Goal: Use online tool/utility: Utilize a website feature to perform a specific function

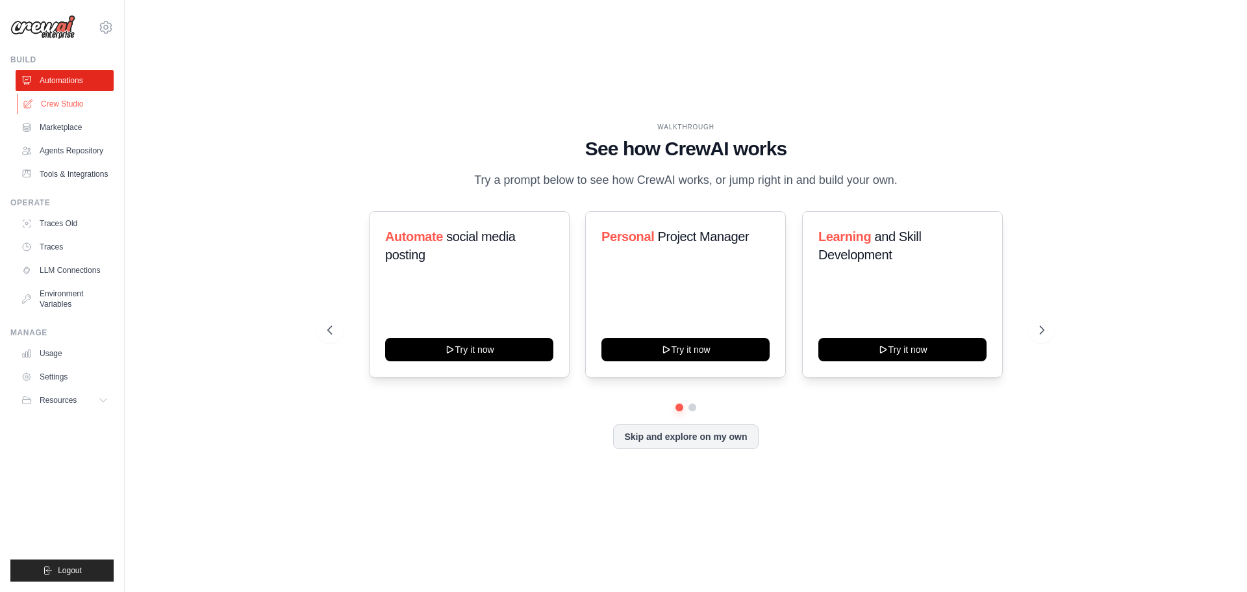
click at [46, 106] on link "Crew Studio" at bounding box center [66, 104] width 98 height 21
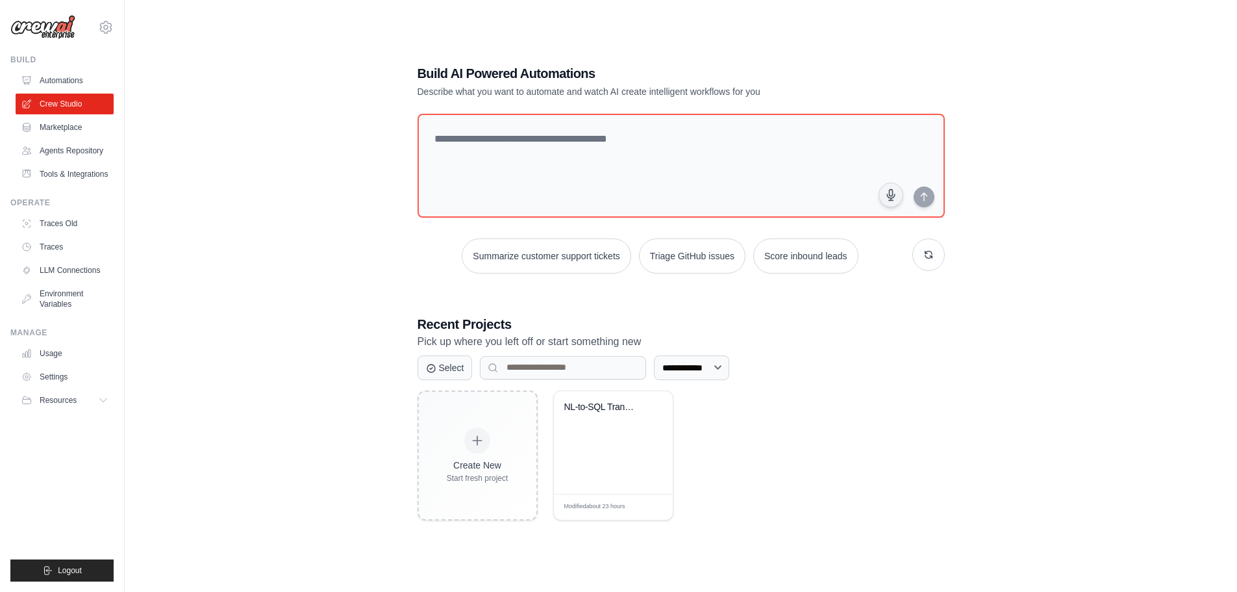
scroll to position [26, 0]
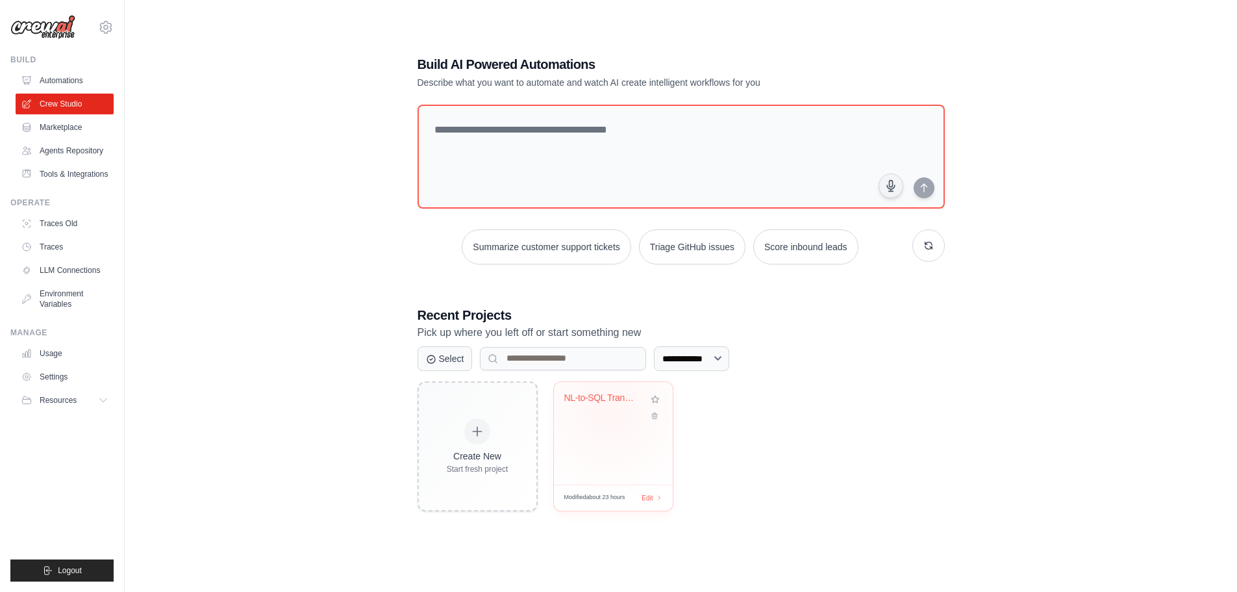
click at [610, 403] on div "NL-to-SQL Translator" at bounding box center [603, 400] width 79 height 17
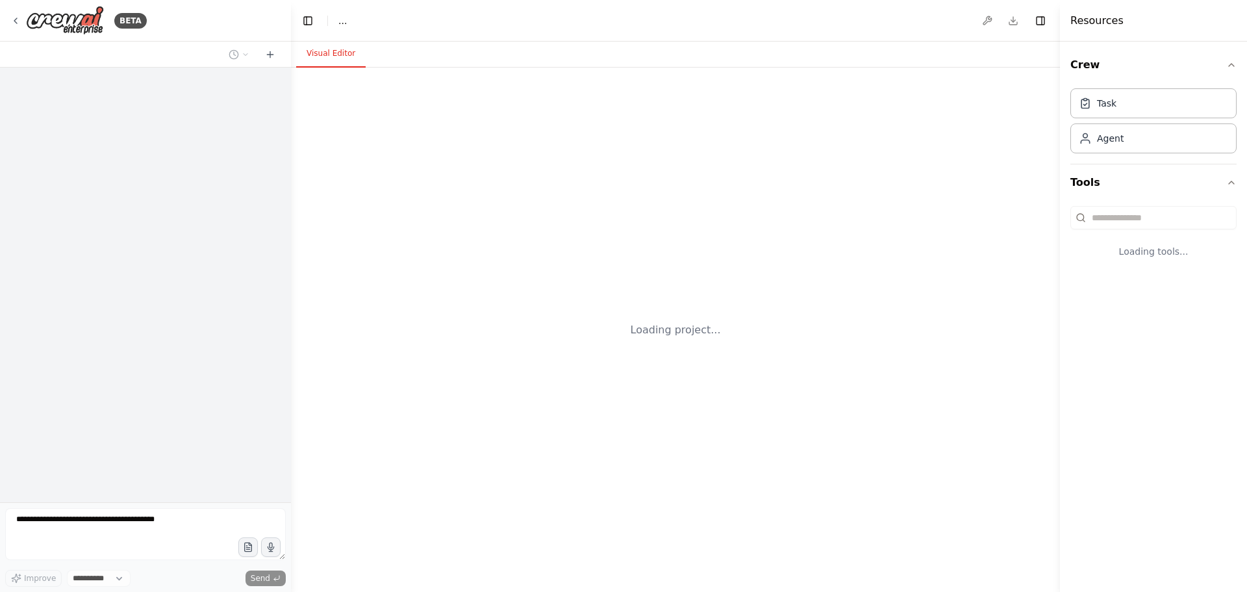
select select "****"
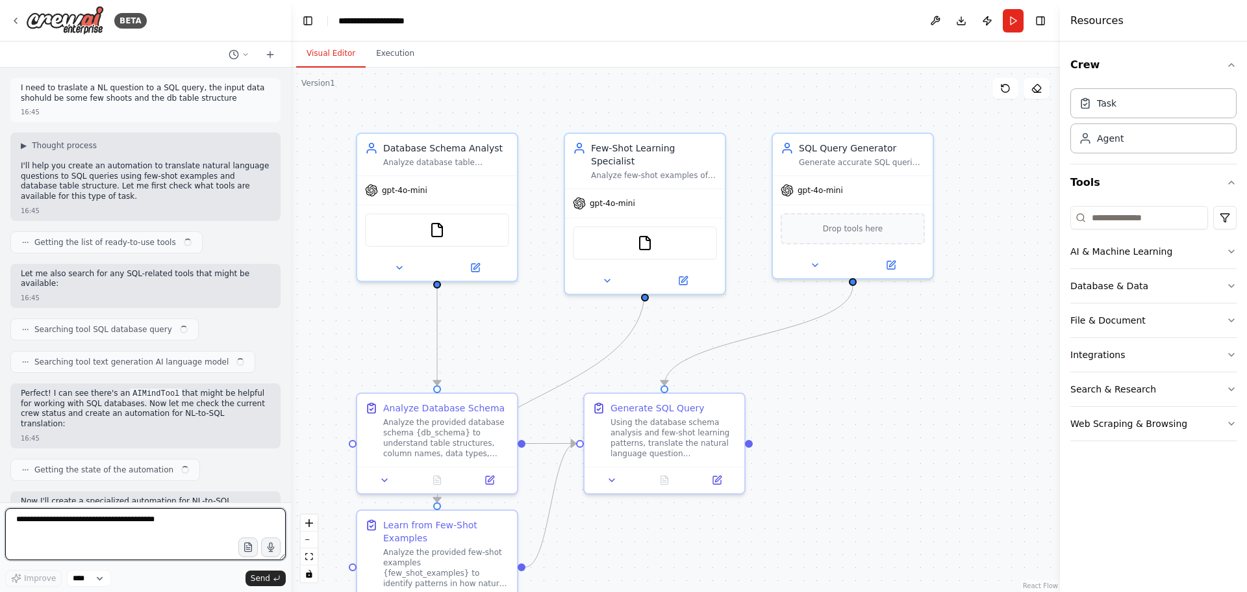
scroll to position [1080, 0]
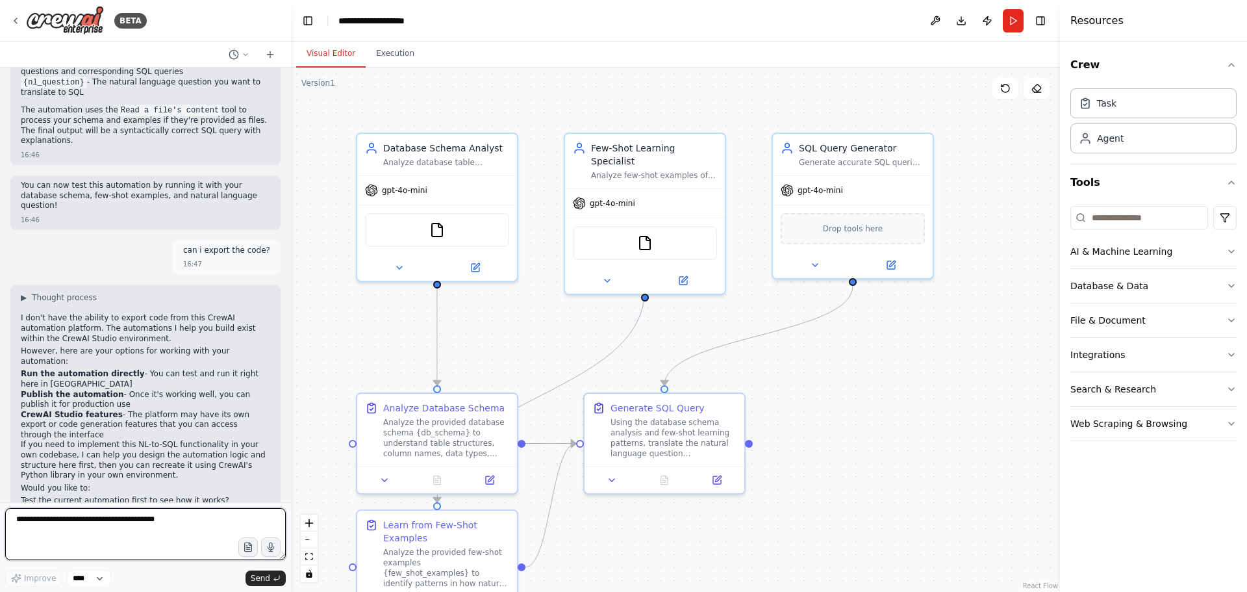
click at [101, 514] on textarea at bounding box center [145, 534] width 281 height 52
type textarea "**********"
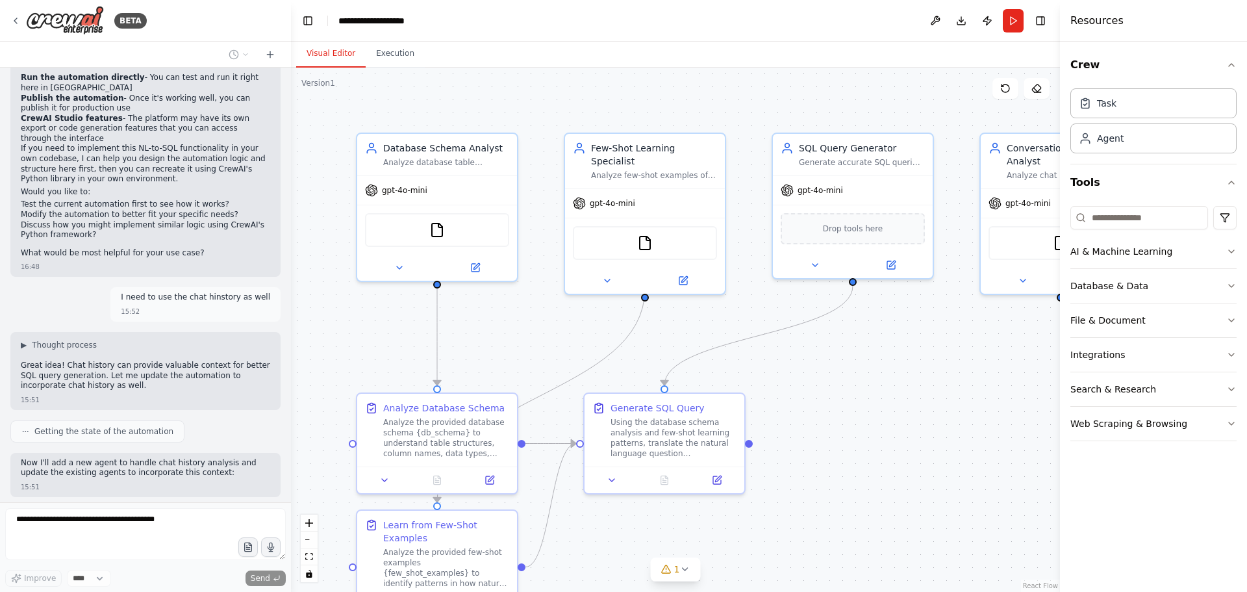
scroll to position [1408, 0]
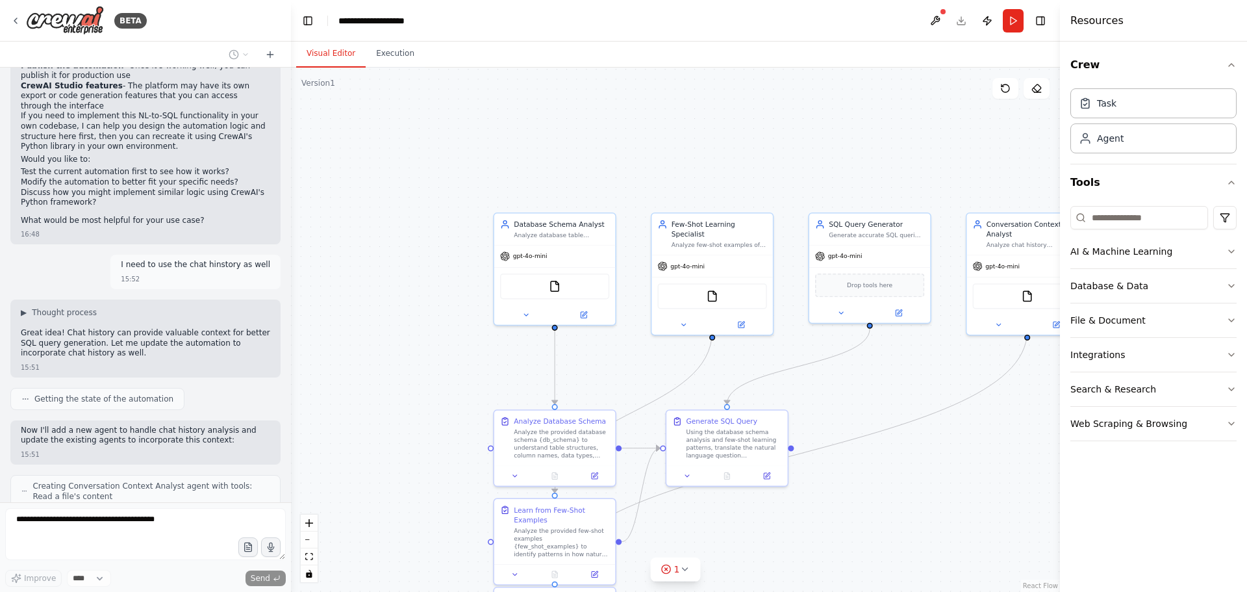
drag, startPoint x: 919, startPoint y: 484, endPoint x: 868, endPoint y: 400, distance: 99.1
drag, startPoint x: 868, startPoint y: 400, endPoint x: 897, endPoint y: 468, distance: 74.2
click at [893, 465] on div ".deletable-edge-delete-btn { width: 20px; height: 20px; border: 0px solid #ffff…" at bounding box center [675, 330] width 769 height 524
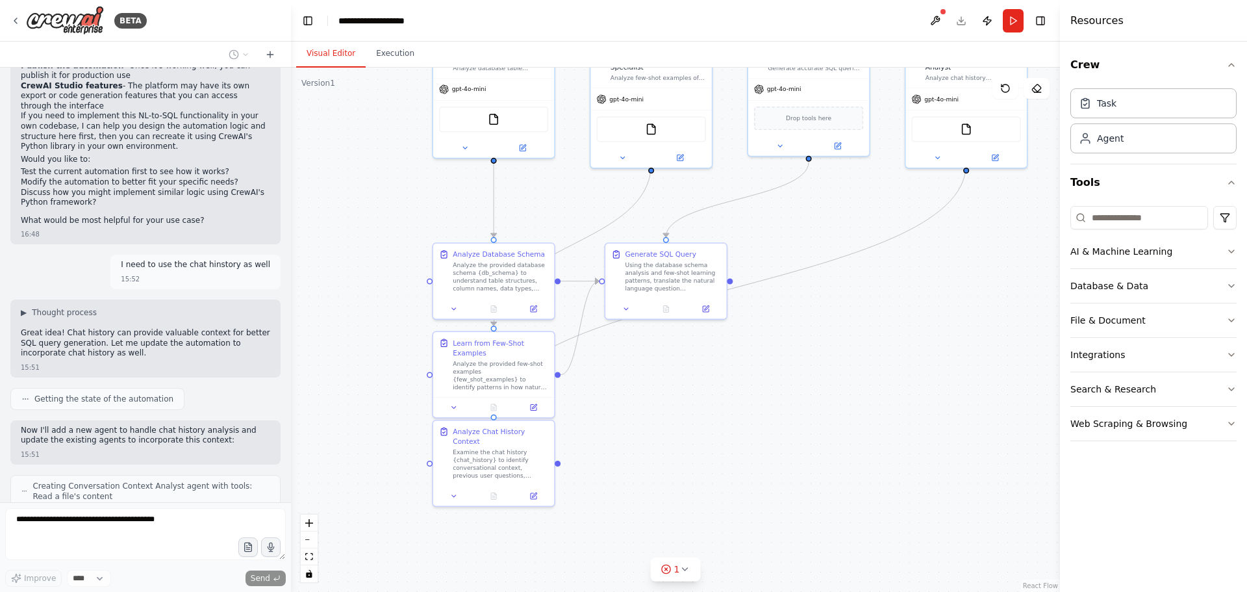
drag, startPoint x: 894, startPoint y: 432, endPoint x: 849, endPoint y: 317, distance: 124.2
click at [849, 317] on div ".deletable-edge-delete-btn { width: 20px; height: 20px; border: 0px solid #ffff…" at bounding box center [675, 330] width 769 height 524
click at [503, 450] on div "Examine the chat history {chat_history} to identify conversational context, pre…" at bounding box center [500, 462] width 95 height 32
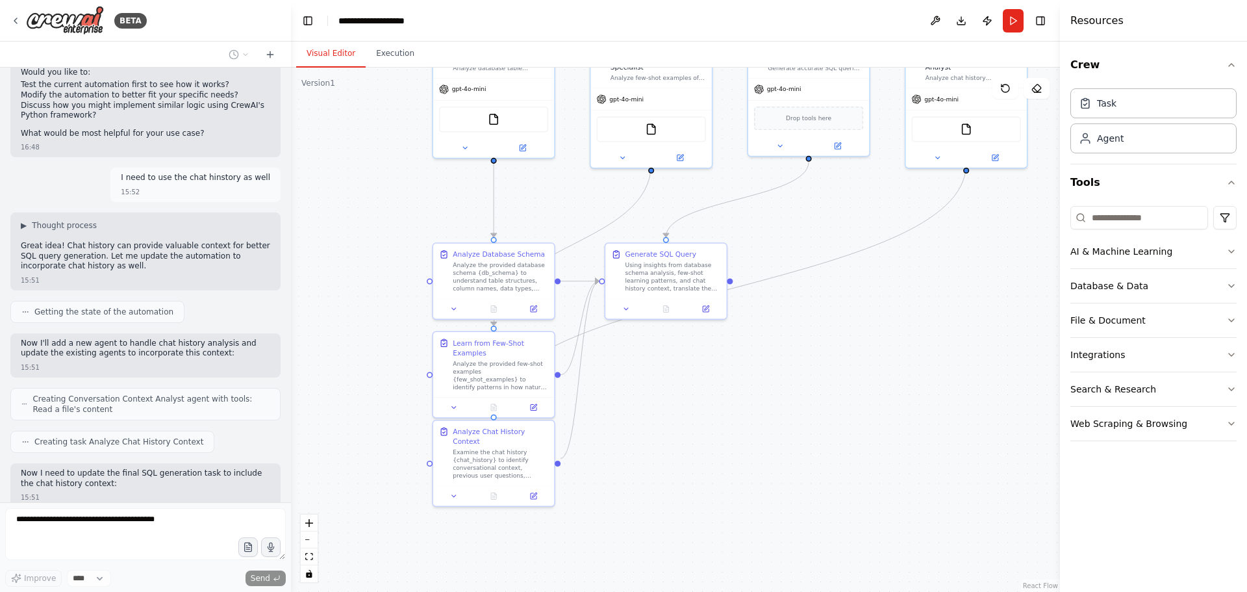
scroll to position [1533, 0]
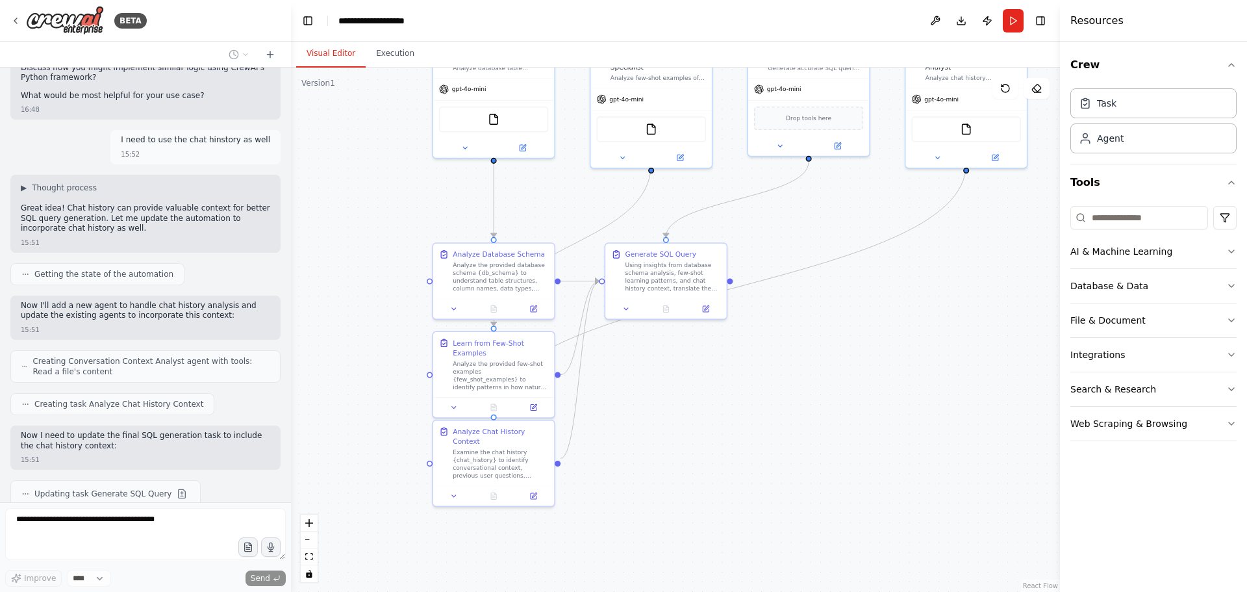
click at [830, 417] on div ".deletable-edge-delete-btn { width: 20px; height: 20px; border: 0px solid #ffff…" at bounding box center [675, 330] width 769 height 524
click at [793, 342] on div ".deletable-edge-delete-btn { width: 20px; height: 20px; border: 0px solid #ffff…" at bounding box center [675, 330] width 769 height 524
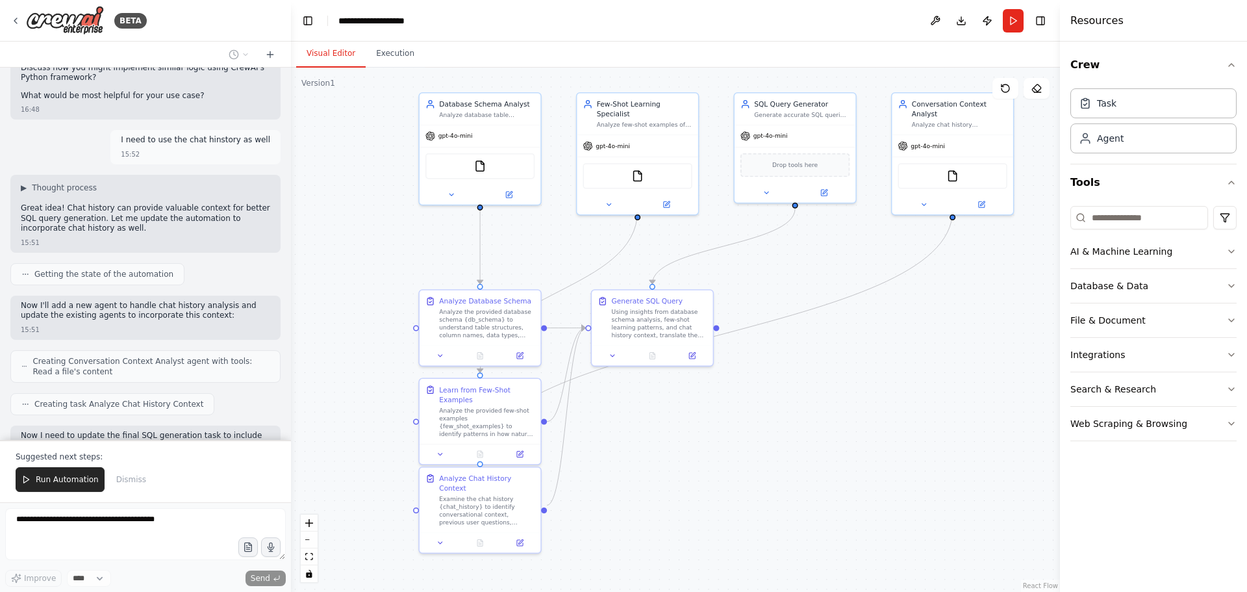
drag, startPoint x: 810, startPoint y: 334, endPoint x: 797, endPoint y: 382, distance: 49.3
click at [797, 382] on div ".deletable-edge-delete-btn { width: 20px; height: 20px; border: 0px solid #ffff…" at bounding box center [675, 330] width 769 height 524
click at [477, 531] on div at bounding box center [479, 541] width 121 height 20
click at [966, 16] on button "Download" at bounding box center [961, 20] width 21 height 23
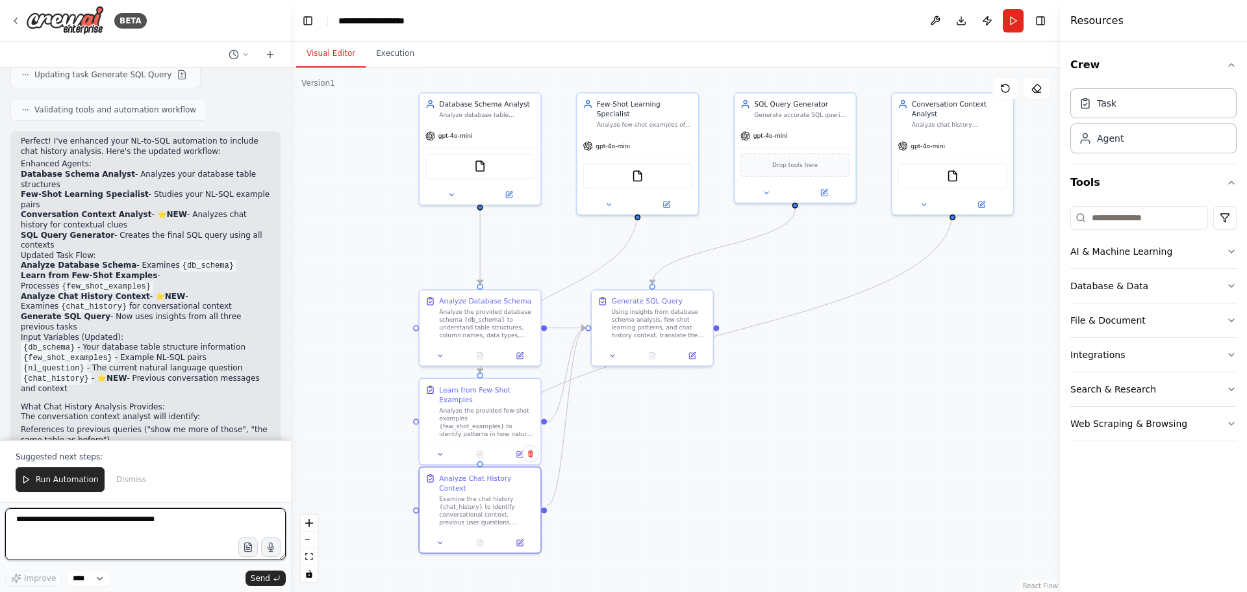
scroll to position [1986, 0]
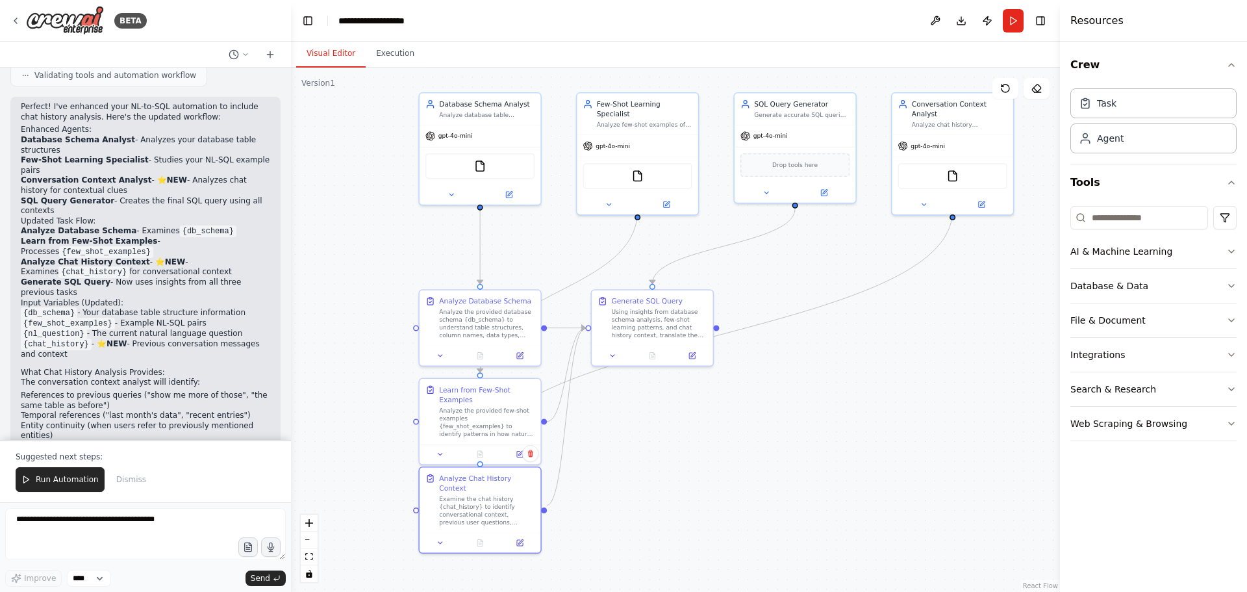
click at [398, 295] on div ".deletable-edge-delete-btn { width: 20px; height: 20px; border: 0px solid #ffff…" at bounding box center [675, 330] width 769 height 524
click at [471, 511] on div "Examine the chat history {chat_history} to identify conversational context, pre…" at bounding box center [486, 509] width 95 height 32
click at [953, 168] on img at bounding box center [953, 174] width 12 height 12
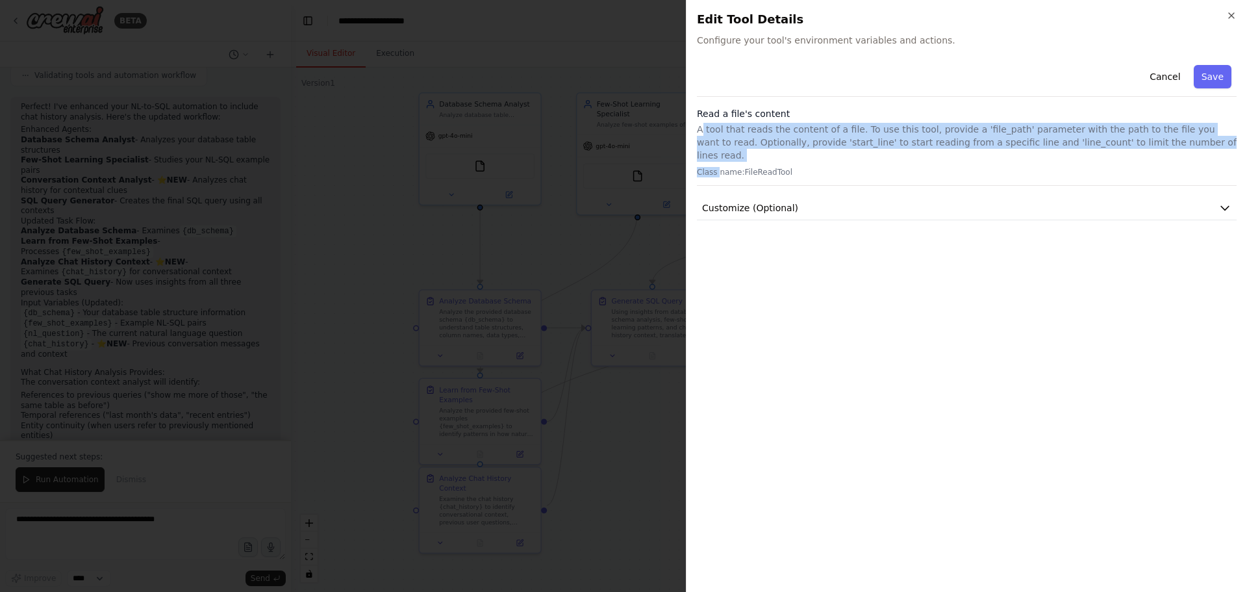
drag, startPoint x: 700, startPoint y: 129, endPoint x: 716, endPoint y: 153, distance: 29.0
click at [716, 153] on div "Read a file's content A tool that reads the content of a file. To use this tool…" at bounding box center [967, 146] width 540 height 79
click at [1233, 14] on icon "button" at bounding box center [1231, 15] width 5 height 5
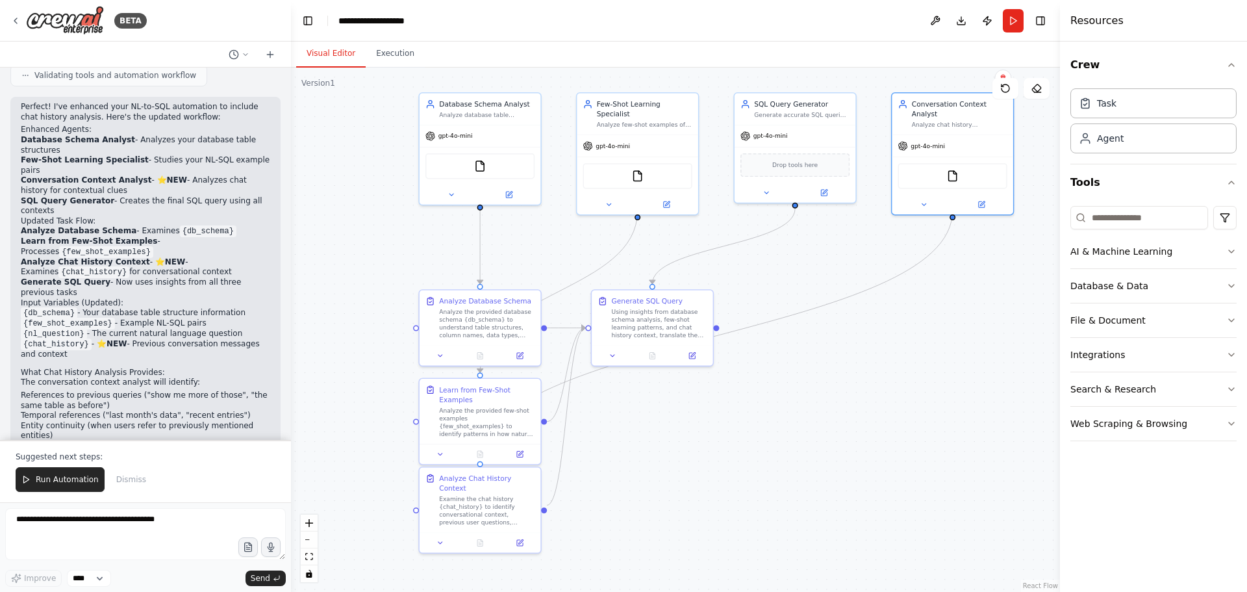
click at [1006, 19] on button "Run" at bounding box center [1013, 20] width 21 height 23
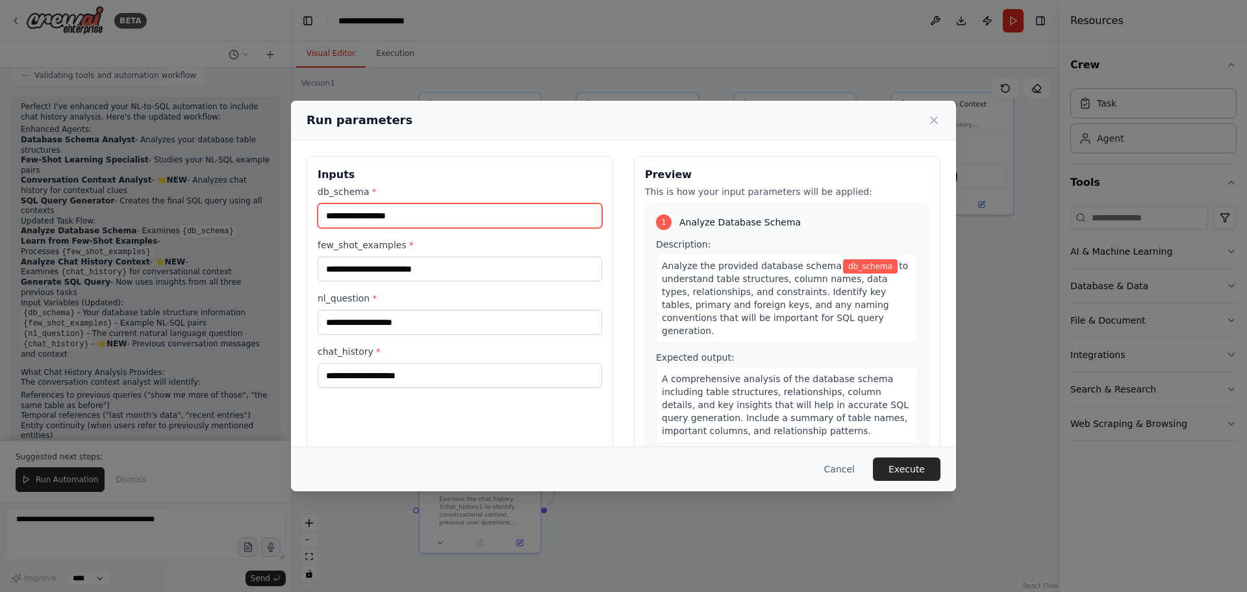
click at [484, 213] on input "db_schema *" at bounding box center [460, 215] width 284 height 25
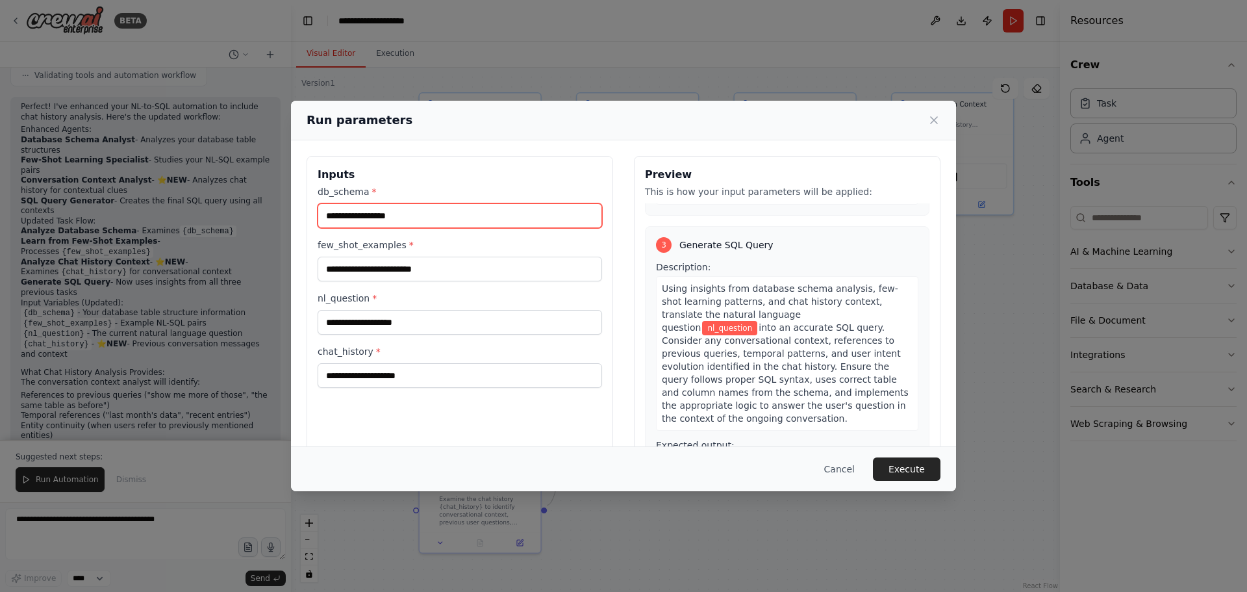
scroll to position [0, 0]
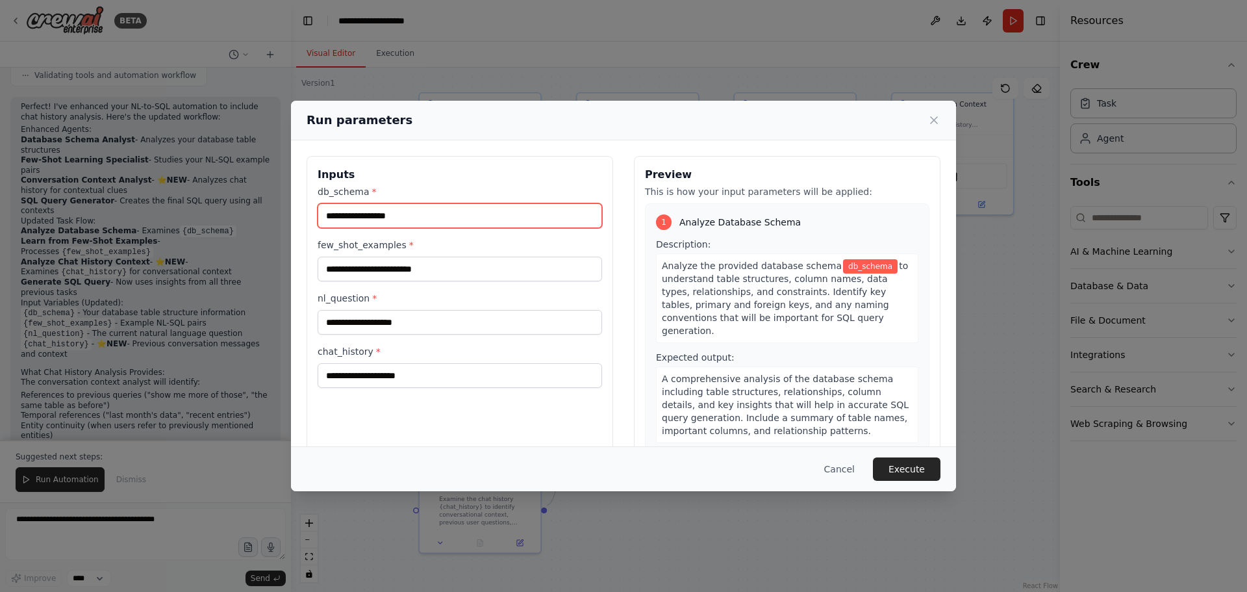
click at [462, 211] on input "db_schema *" at bounding box center [460, 215] width 284 height 25
click at [937, 118] on icon at bounding box center [933, 120] width 6 height 6
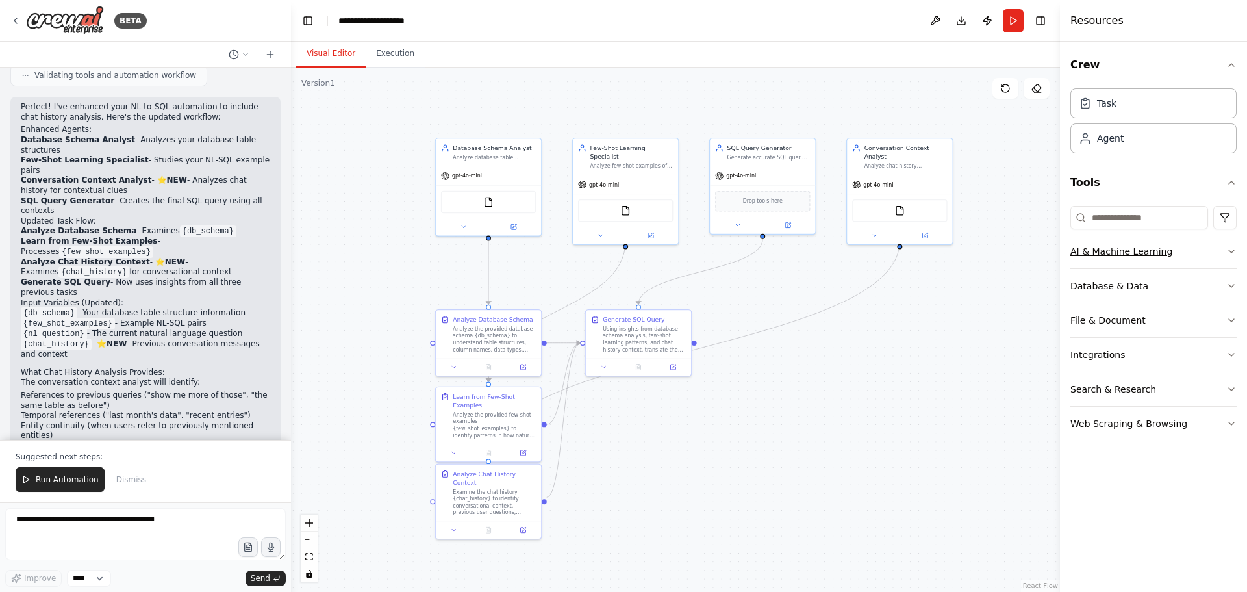
click at [1188, 261] on button "AI & Machine Learning" at bounding box center [1153, 251] width 166 height 34
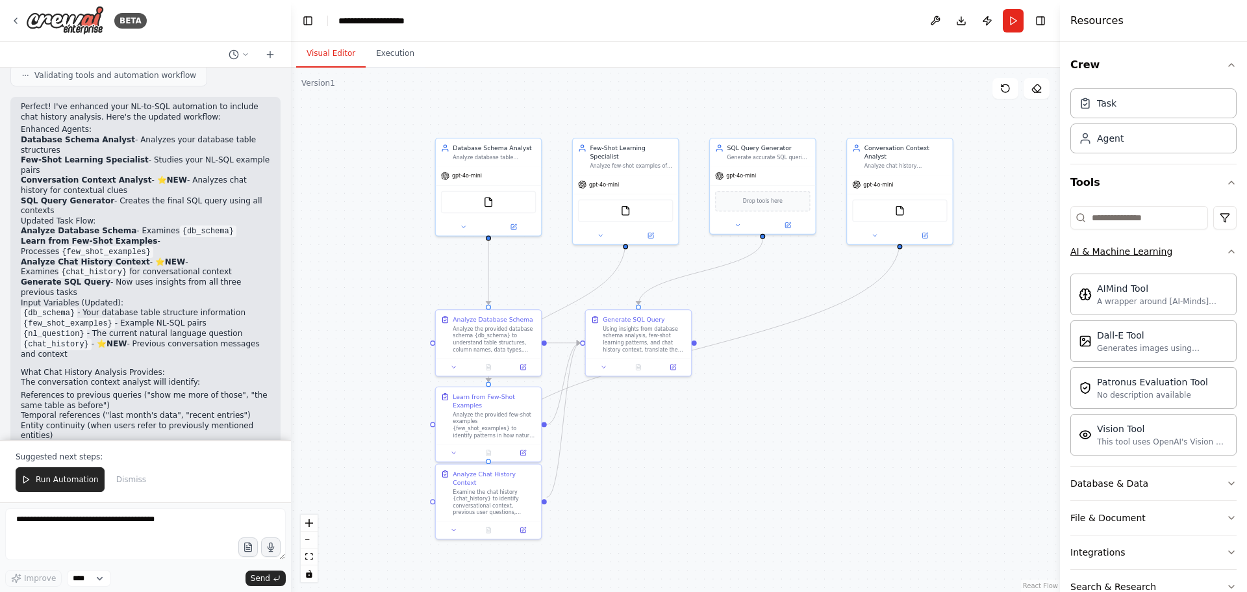
click at [1199, 251] on button "AI & Machine Learning" at bounding box center [1153, 251] width 166 height 34
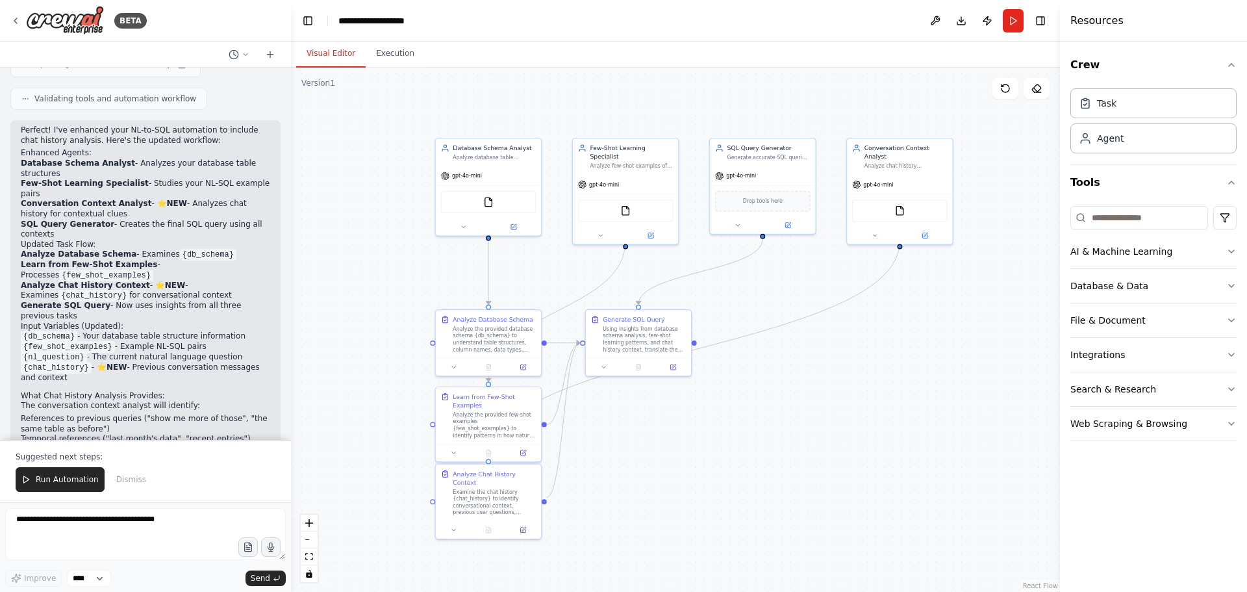
scroll to position [1986, 0]
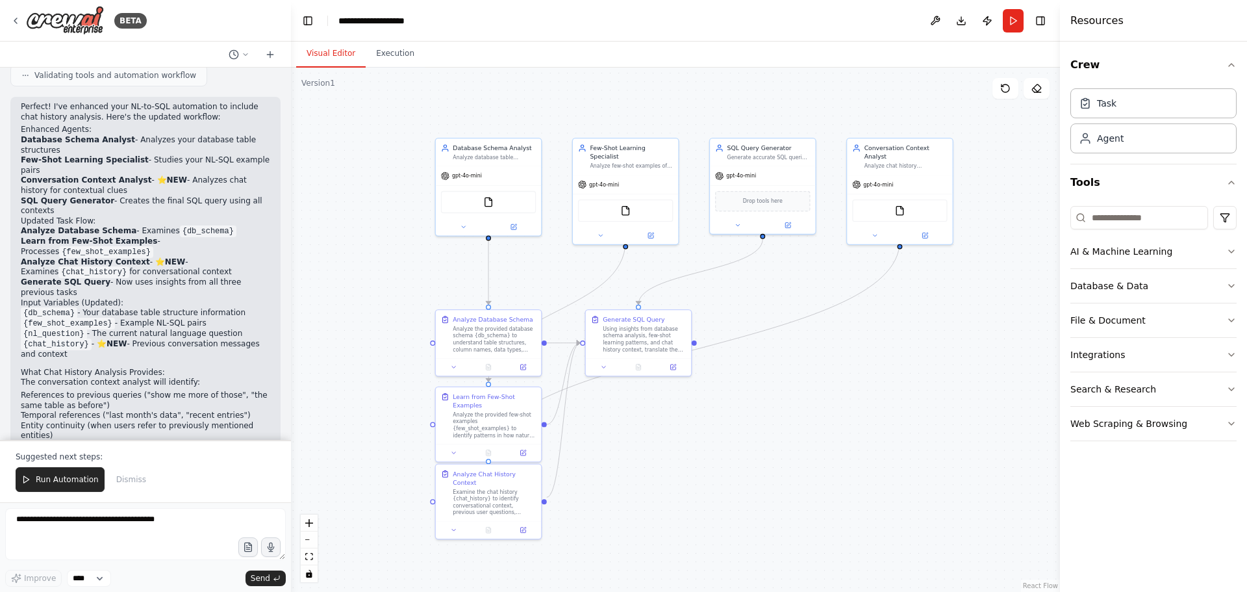
click at [131, 449] on div "Suggested next steps: Run Automation Dismiss" at bounding box center [145, 471] width 291 height 62
click at [114, 521] on textarea at bounding box center [145, 534] width 281 height 52
type textarea "**********"
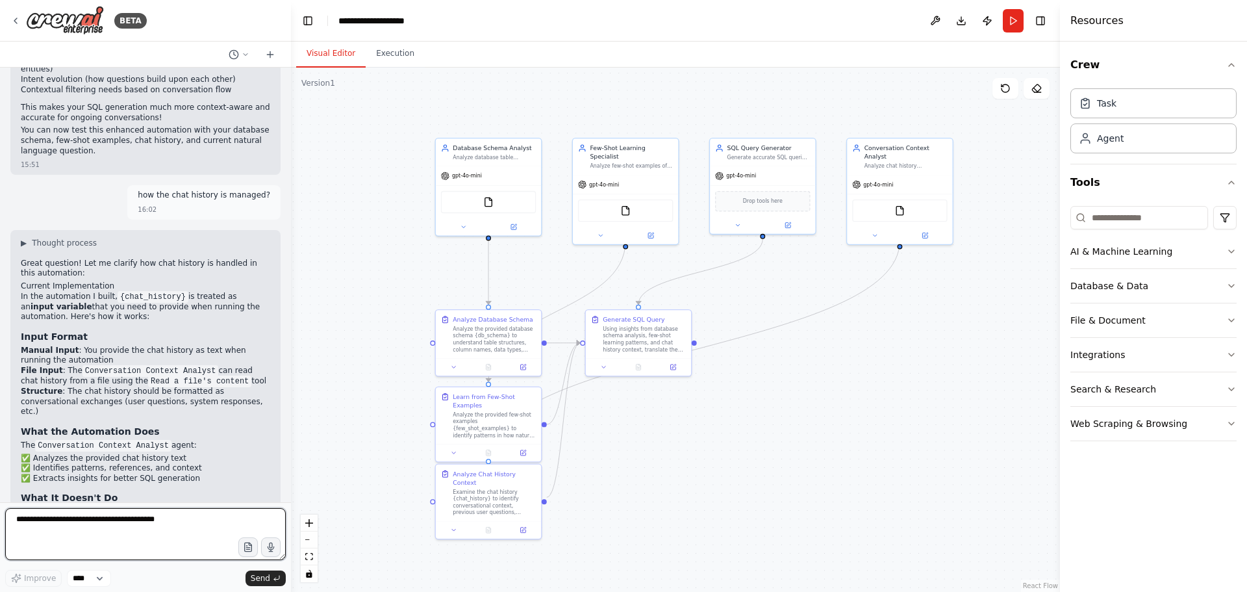
scroll to position [2482, 0]
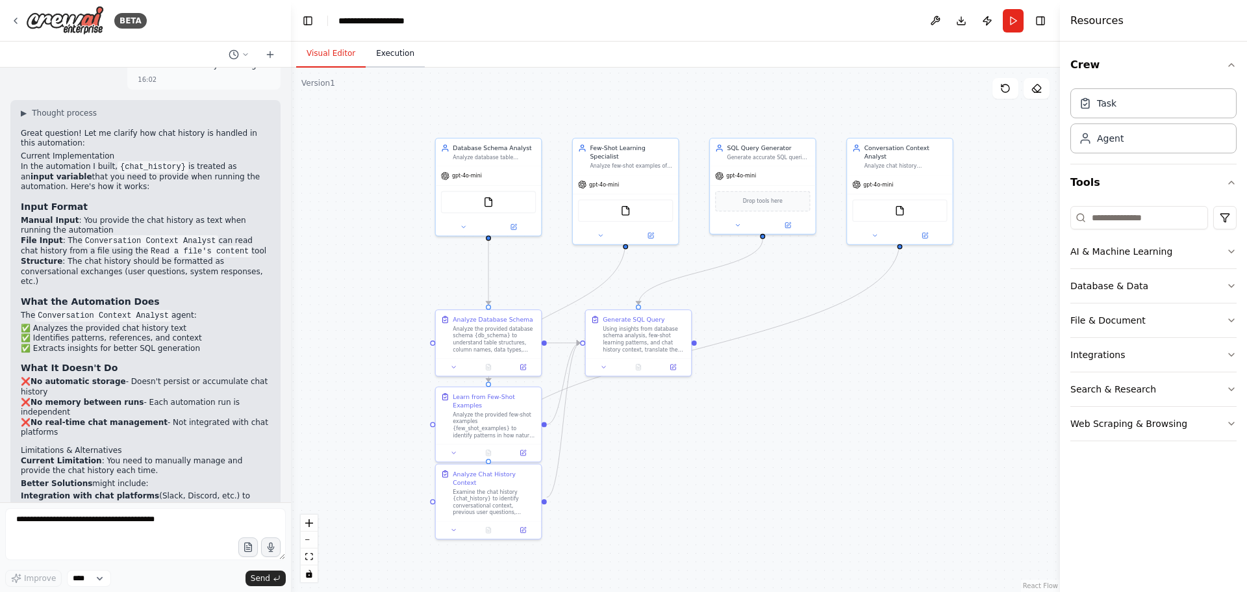
click at [378, 53] on button "Execution" at bounding box center [395, 53] width 59 height 27
click at [348, 53] on button "Visual Editor" at bounding box center [330, 53] width 69 height 27
